Goal: Task Accomplishment & Management: Use online tool/utility

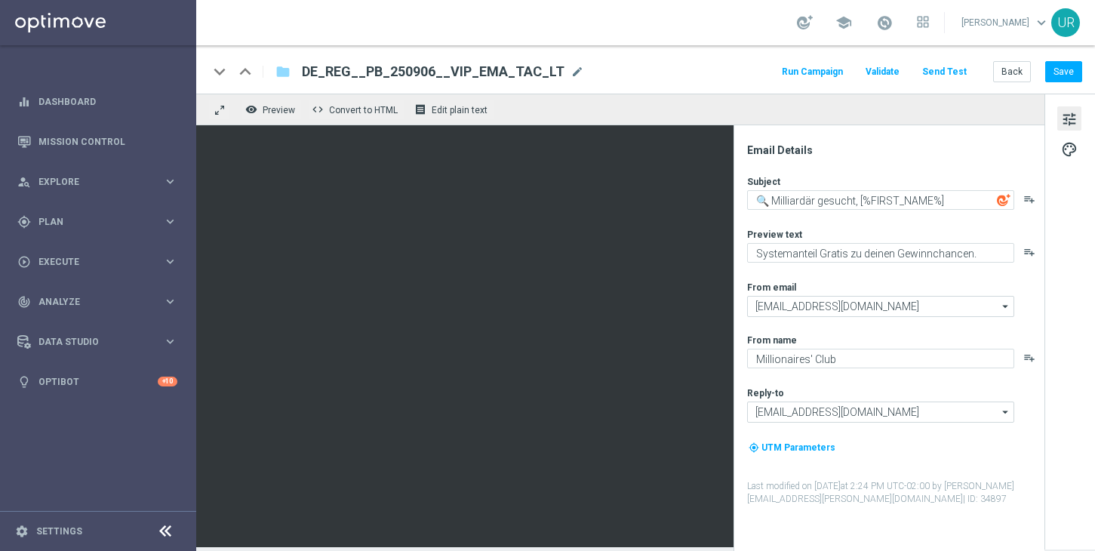
click at [950, 72] on button "Send Test" at bounding box center [944, 72] width 49 height 20
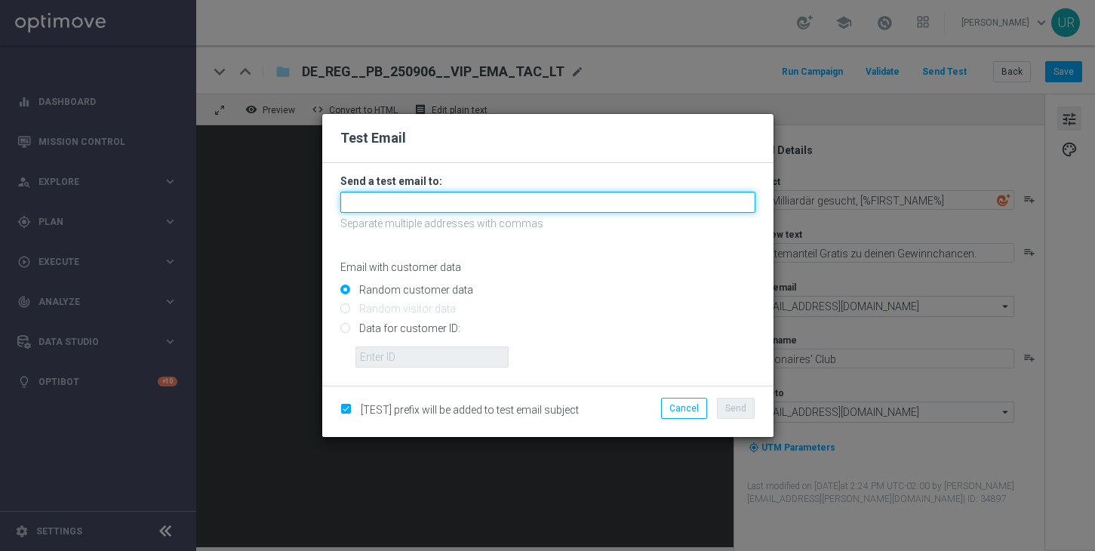
click at [498, 206] on input "text" at bounding box center [547, 202] width 415 height 21
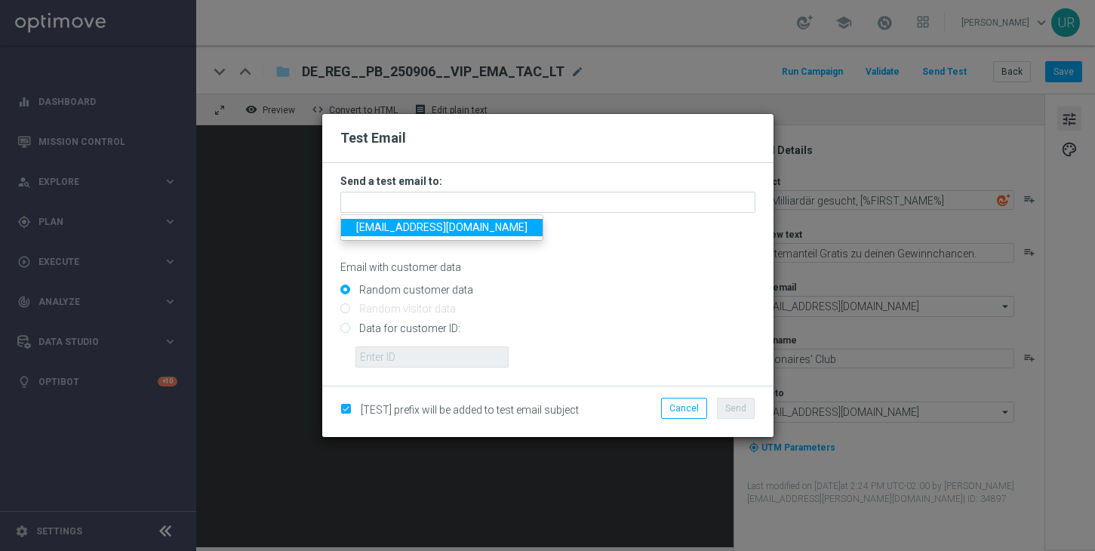
click at [406, 225] on span "[EMAIL_ADDRESS][DOMAIN_NAME]" at bounding box center [441, 227] width 171 height 12
type input "[EMAIL_ADDRESS][DOMAIN_NAME]"
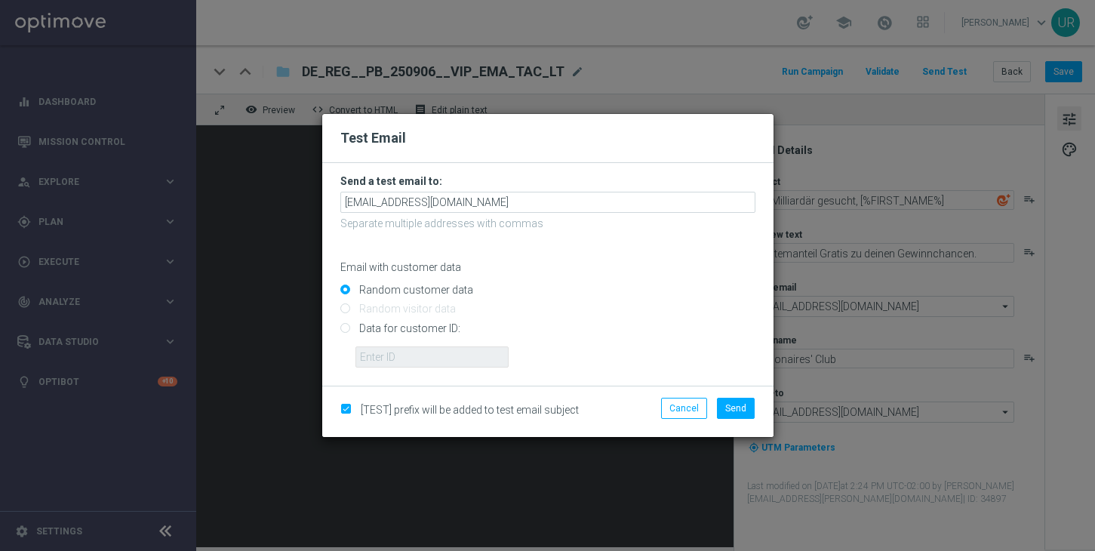
click at [344, 328] on input "Data for customer ID:" at bounding box center [547, 334] width 415 height 21
radio input "true"
click at [389, 353] on input "text" at bounding box center [432, 357] width 153 height 21
paste input "222634736"
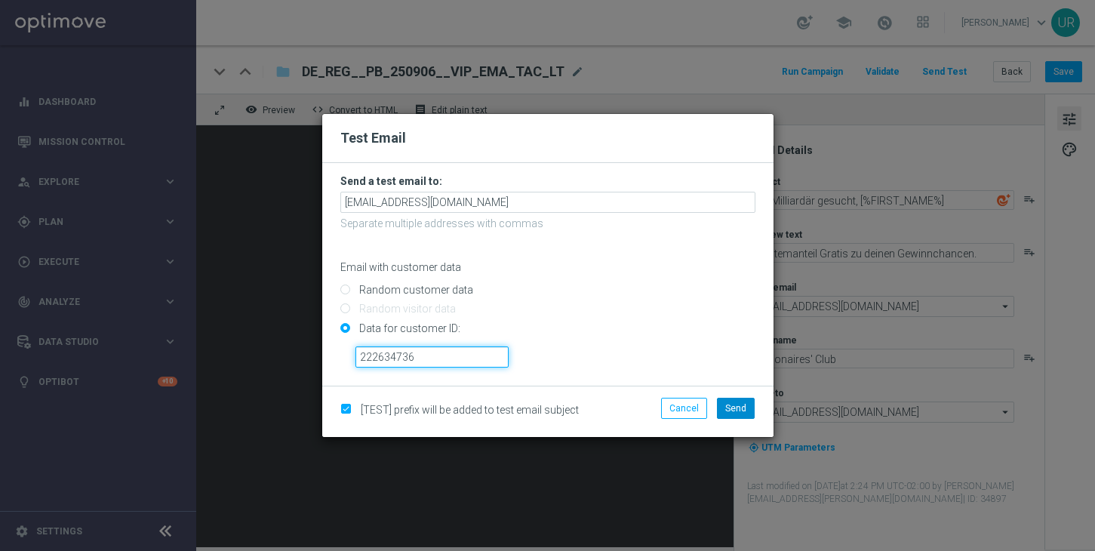
type input "222634736"
click at [738, 407] on span "Send" at bounding box center [735, 408] width 21 height 11
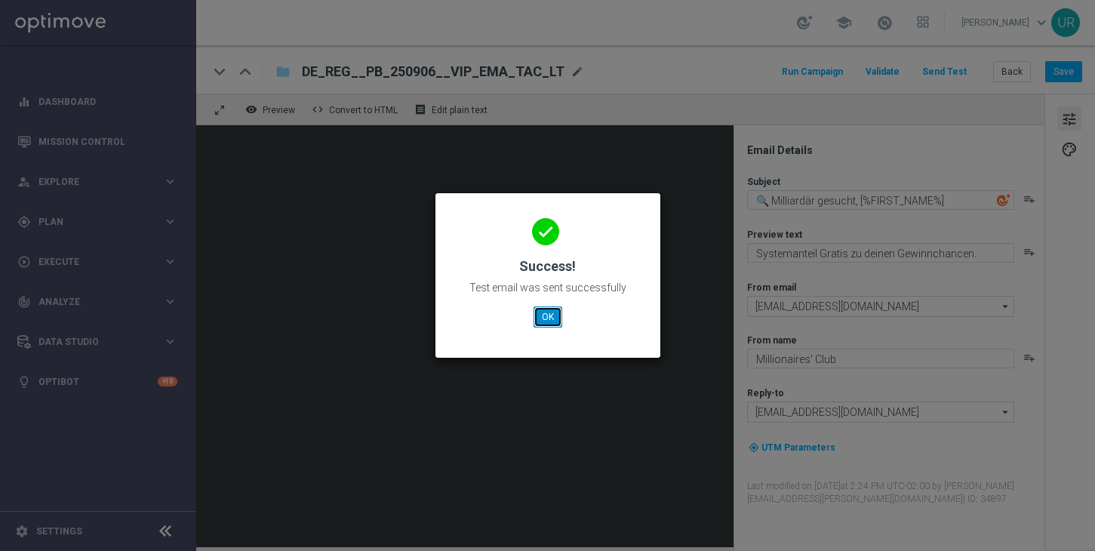
click at [557, 313] on button "OK" at bounding box center [548, 317] width 29 height 21
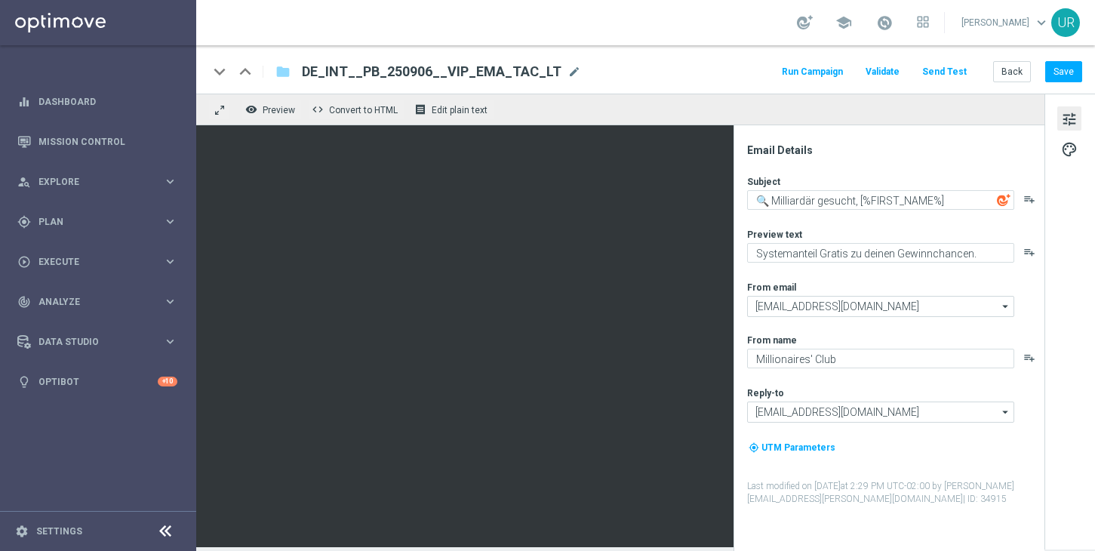
click at [938, 71] on button "Send Test" at bounding box center [944, 72] width 49 height 20
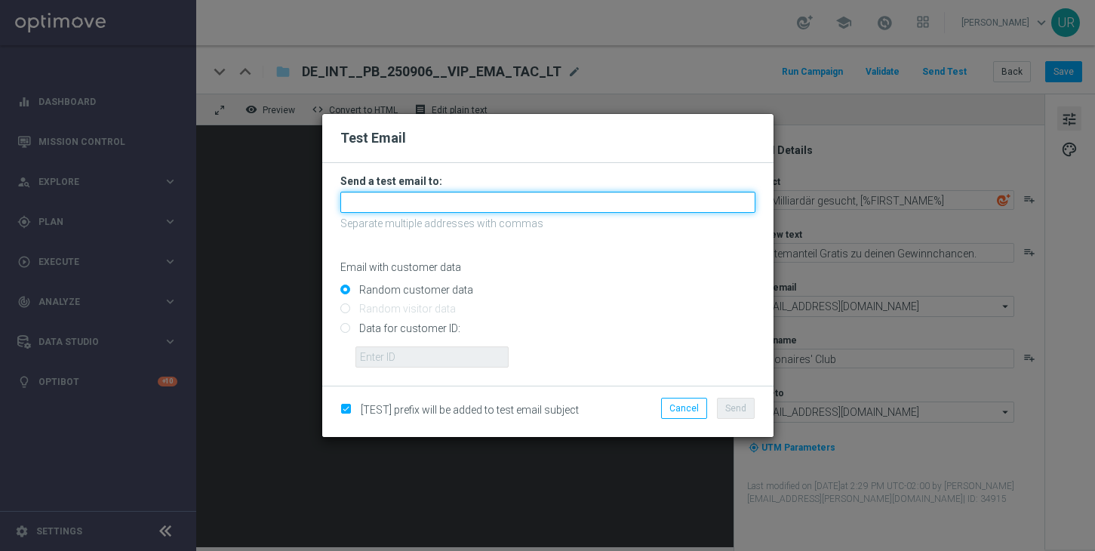
click at [680, 202] on input "text" at bounding box center [547, 202] width 415 height 21
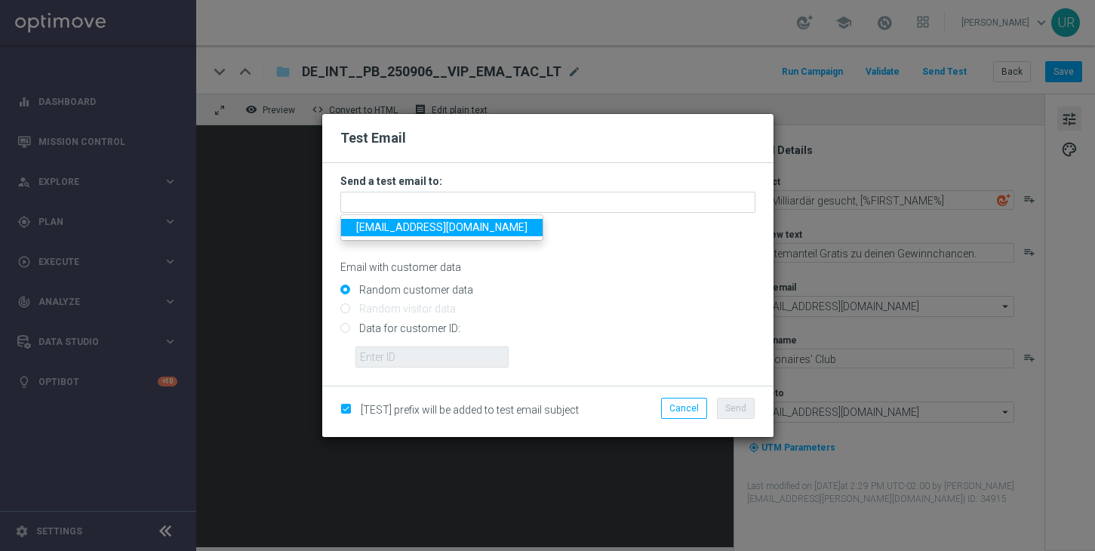
click at [408, 227] on span "[EMAIL_ADDRESS][DOMAIN_NAME]" at bounding box center [441, 227] width 171 height 12
type input "[EMAIL_ADDRESS][DOMAIN_NAME]"
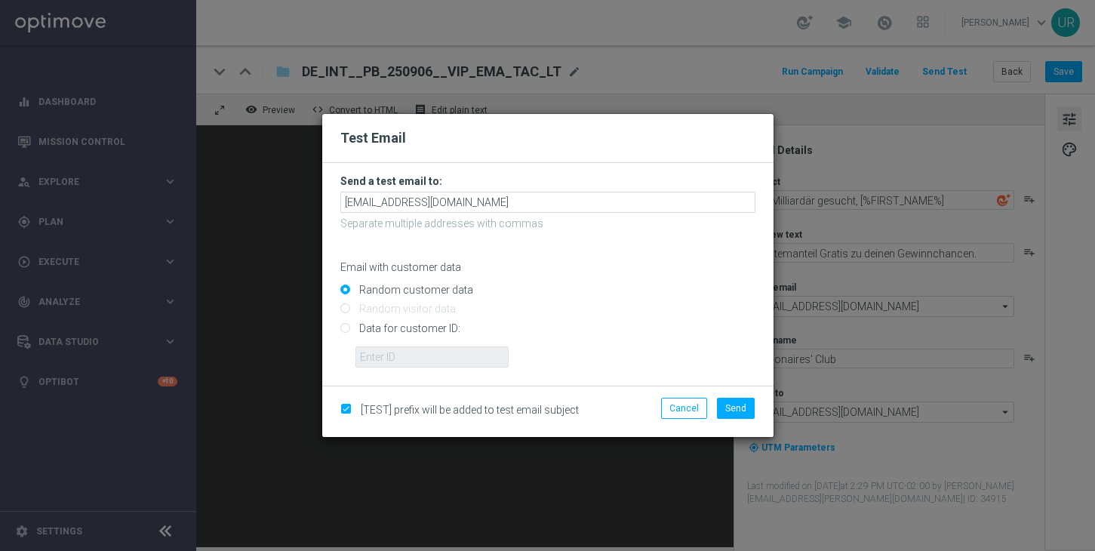
click at [346, 330] on input "Data for customer ID:" at bounding box center [547, 334] width 415 height 21
radio input "true"
click at [391, 353] on input "text" at bounding box center [432, 357] width 153 height 21
paste input "224810595"
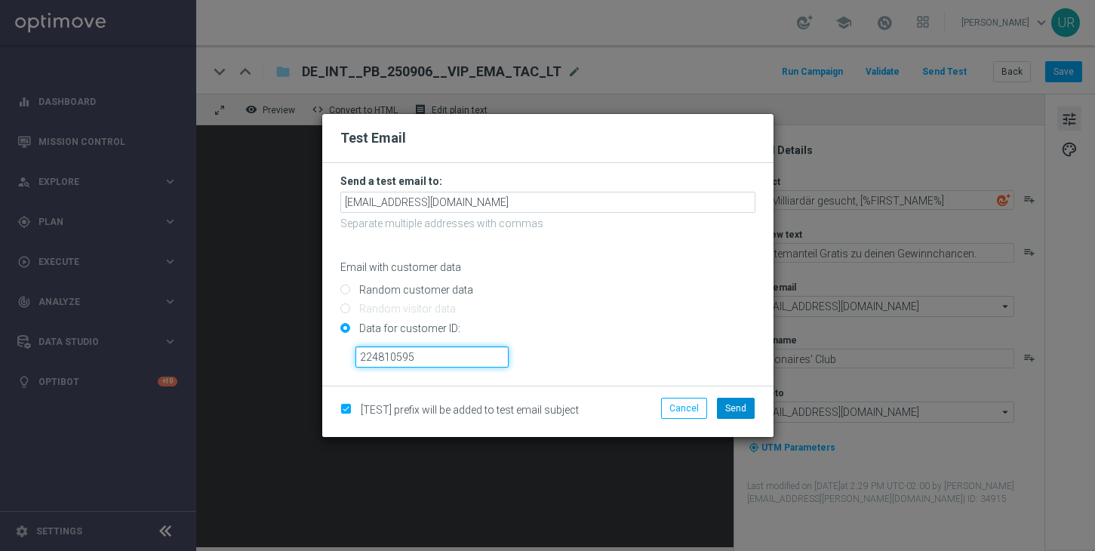
type input "224810595"
click at [732, 403] on span "Send" at bounding box center [735, 408] width 21 height 11
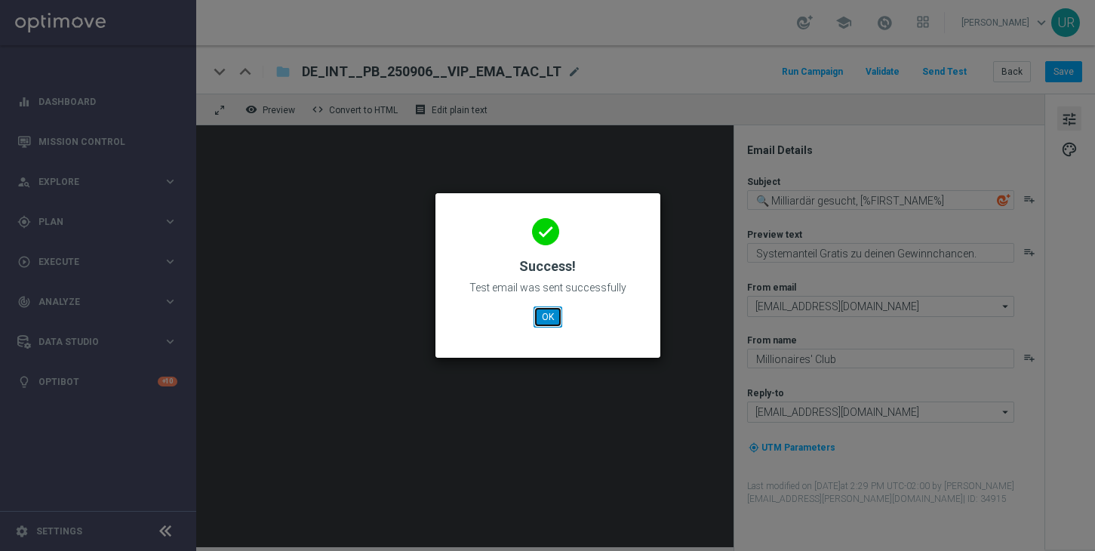
click at [549, 313] on button "OK" at bounding box center [548, 317] width 29 height 21
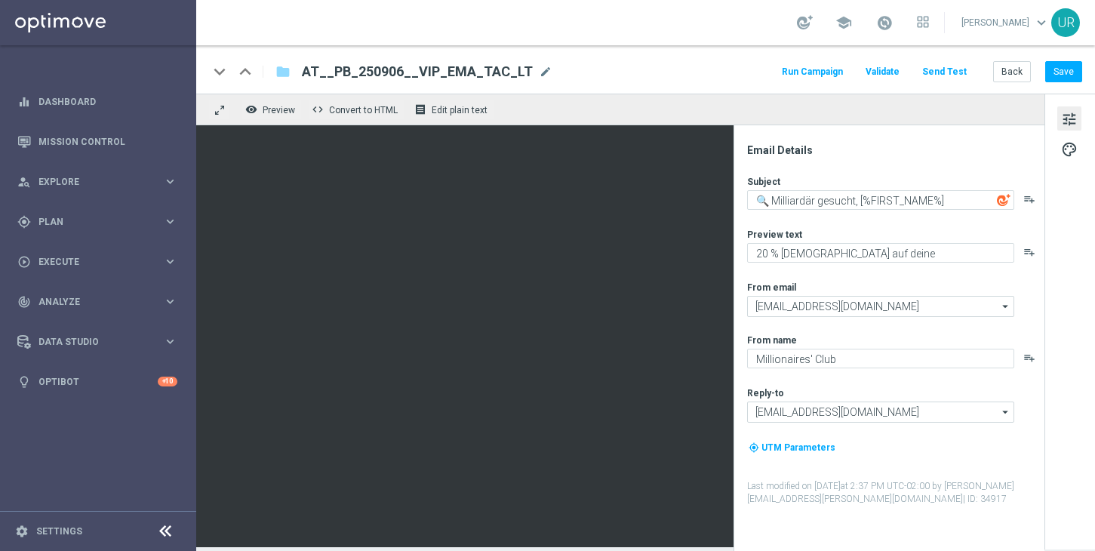
click at [950, 72] on button "Send Test" at bounding box center [944, 72] width 49 height 20
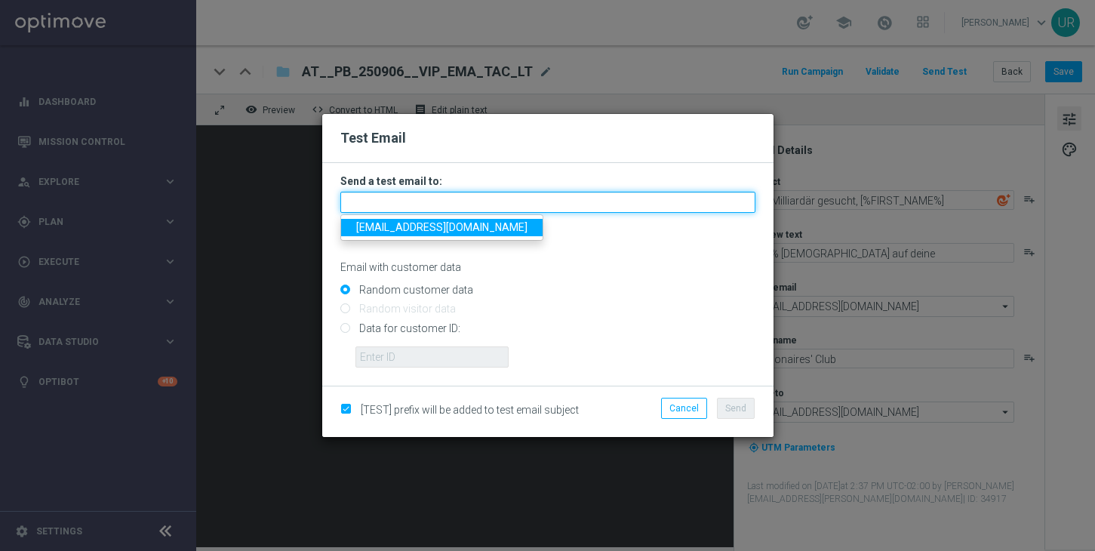
click at [568, 208] on input "text" at bounding box center [547, 202] width 415 height 21
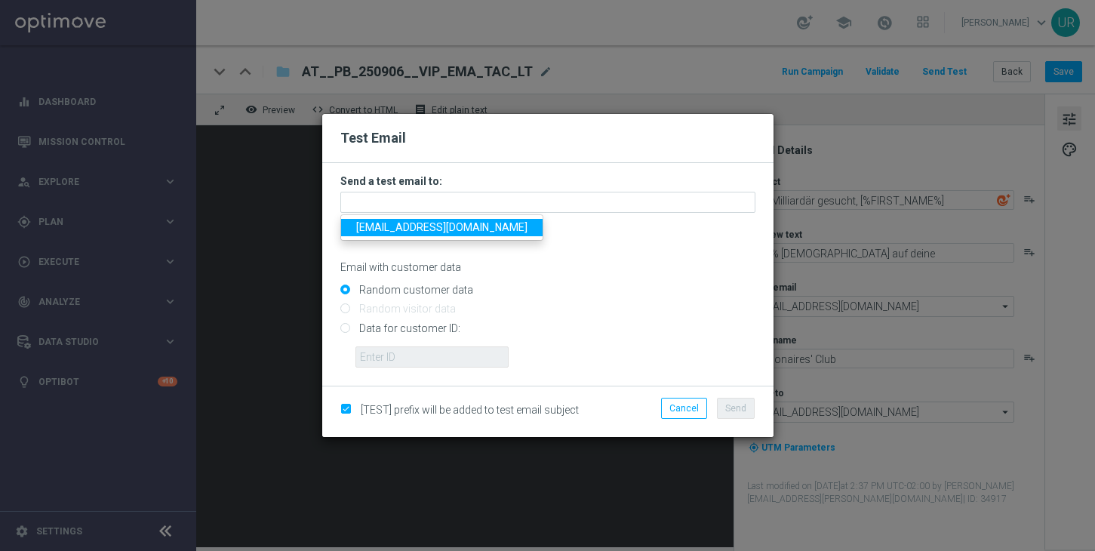
click at [405, 231] on span "[EMAIL_ADDRESS][DOMAIN_NAME]" at bounding box center [441, 227] width 171 height 12
type input "[EMAIL_ADDRESS][DOMAIN_NAME]"
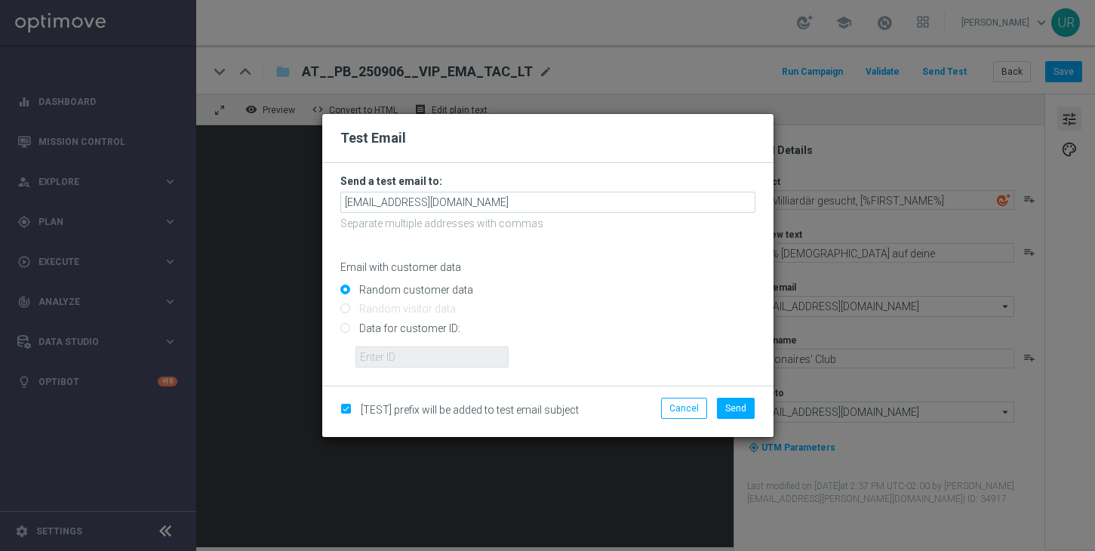
click at [347, 327] on input "Data for customer ID:" at bounding box center [547, 334] width 415 height 21
radio input "true"
click at [382, 349] on input "text" at bounding box center [432, 357] width 153 height 21
paste input "222645200"
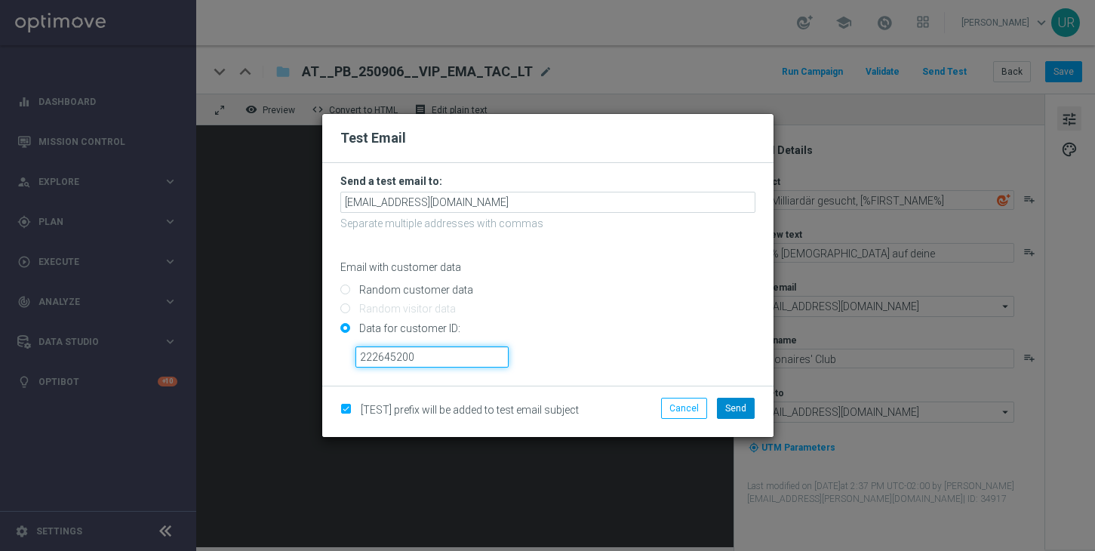
type input "222645200"
click at [737, 403] on span "Send" at bounding box center [735, 408] width 21 height 11
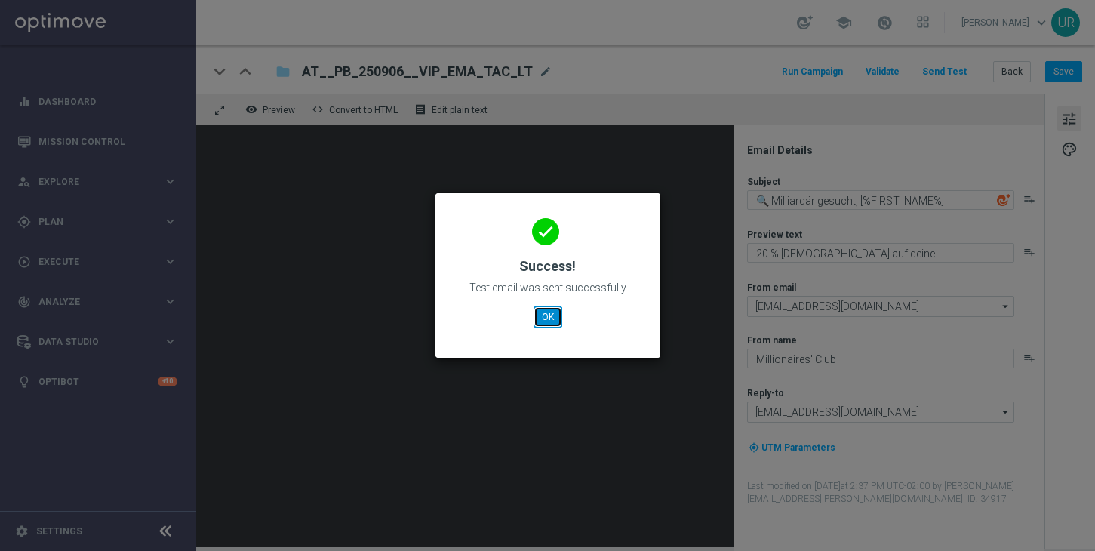
click at [552, 319] on button "OK" at bounding box center [548, 317] width 29 height 21
